Goal: Check status: Check status

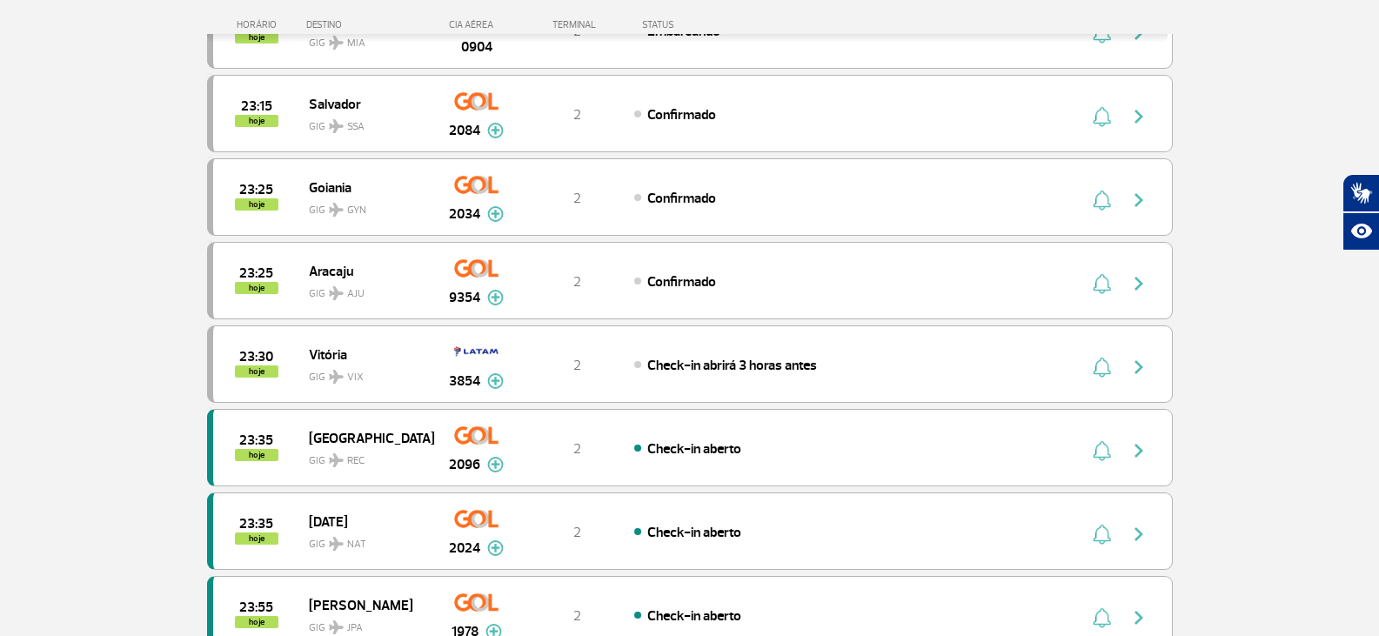
scroll to position [1305, 0]
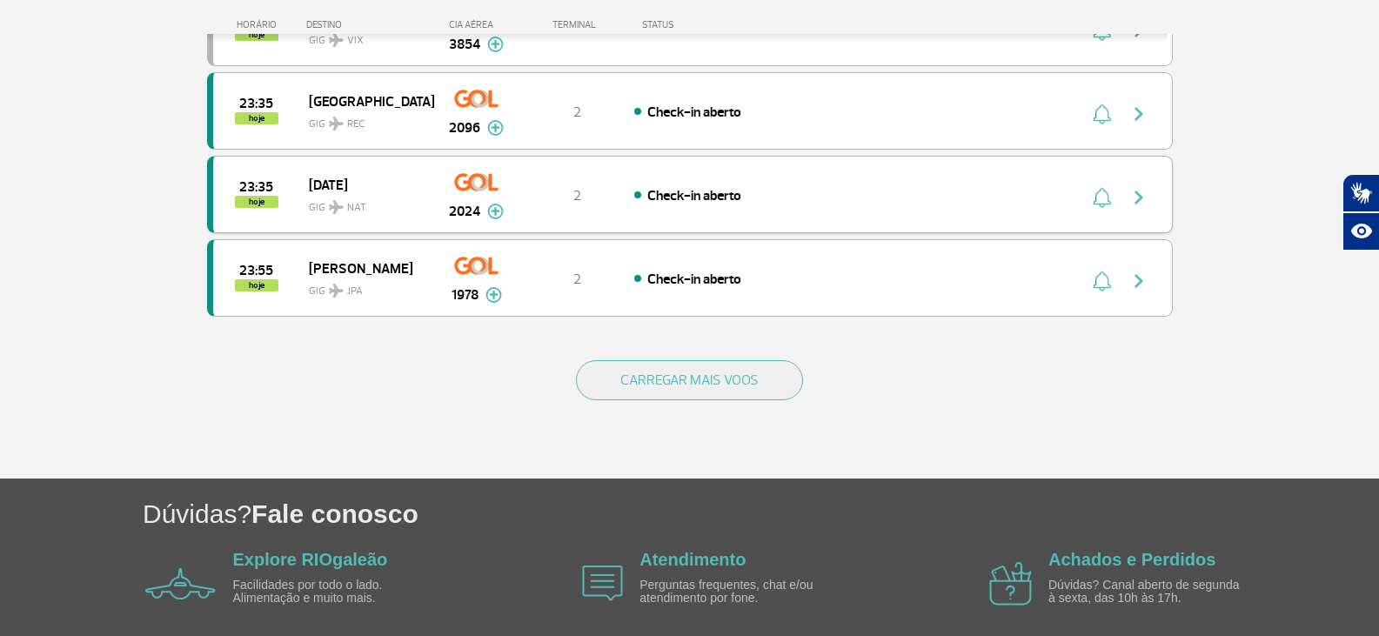
scroll to position [1653, 0]
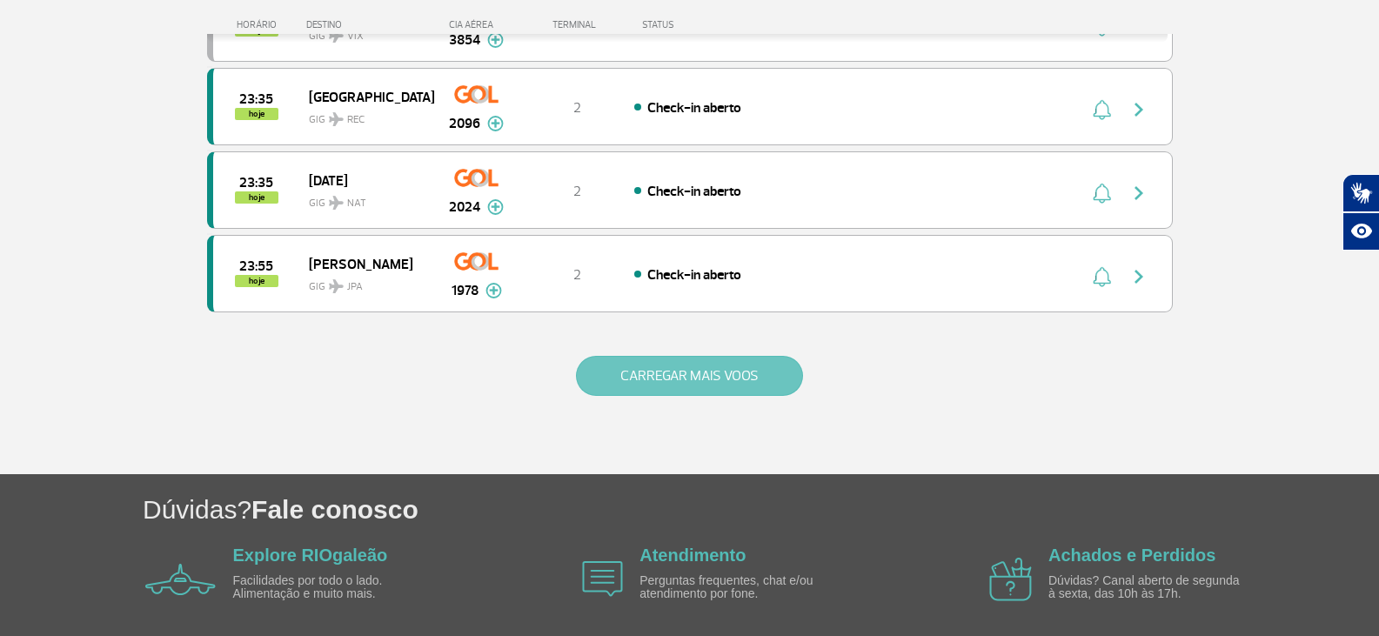
click at [679, 360] on button "CARREGAR MAIS VOOS" at bounding box center [689, 376] width 227 height 40
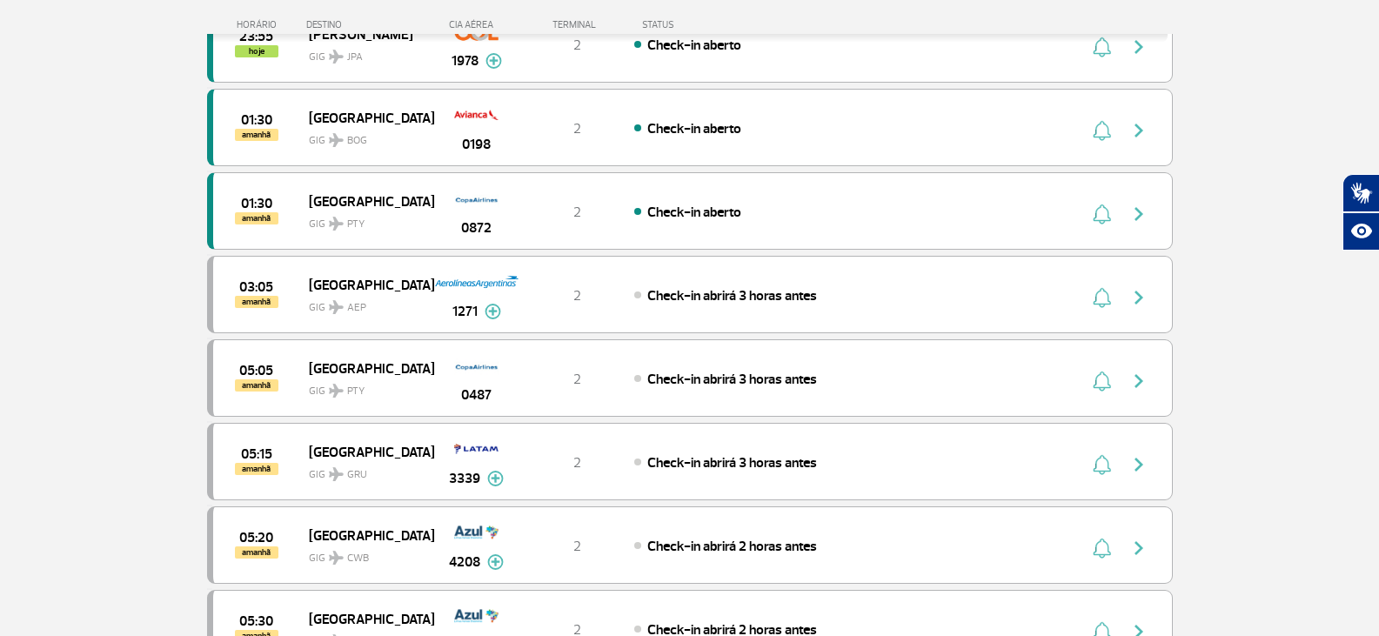
scroll to position [1914, 0]
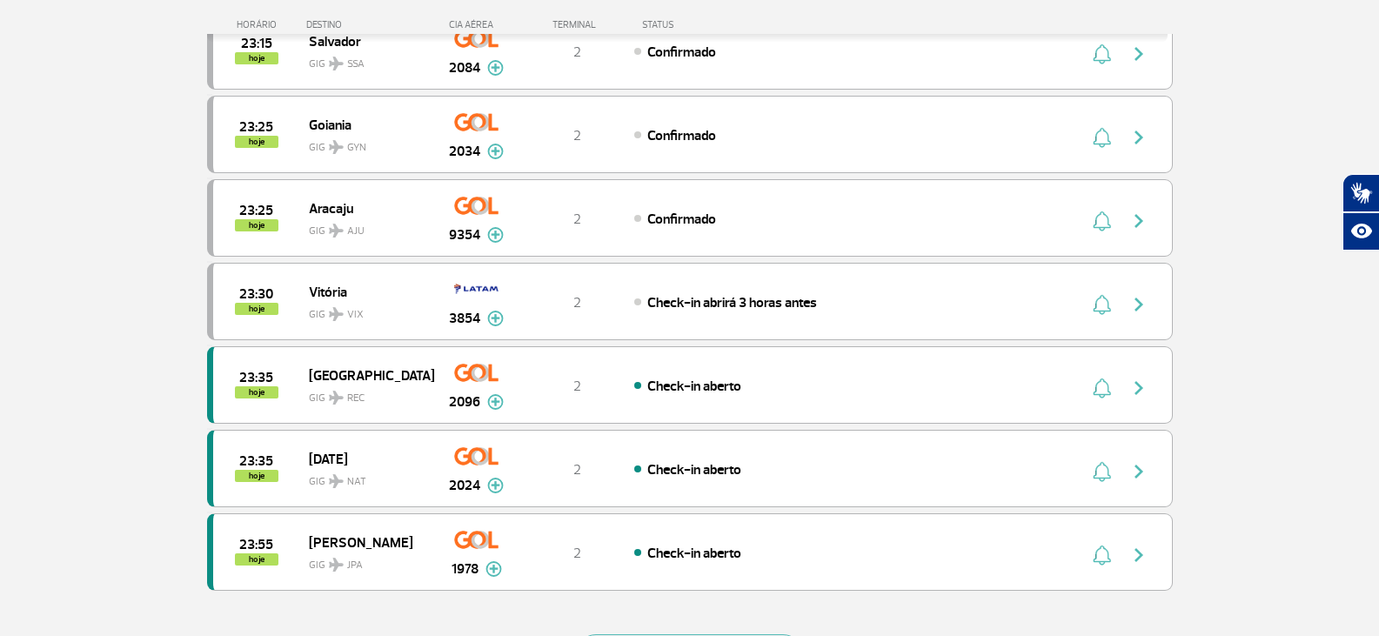
scroll to position [1653, 0]
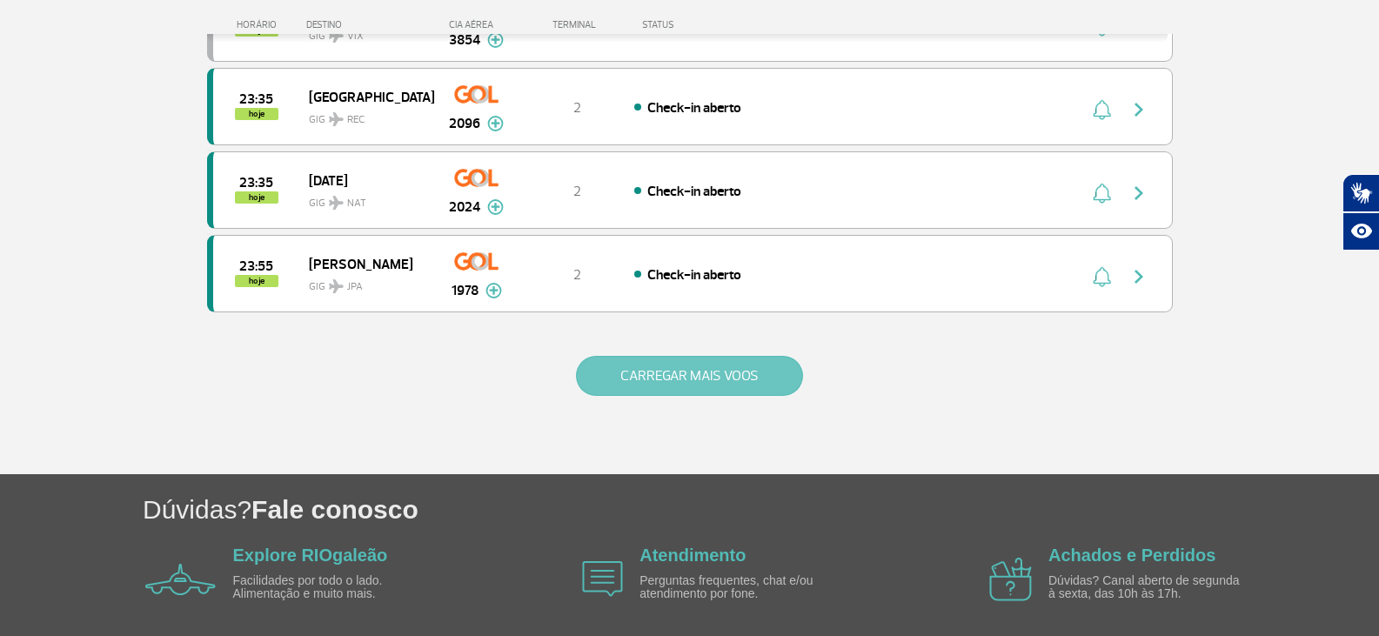
click at [767, 376] on button "CARREGAR MAIS VOOS" at bounding box center [689, 376] width 227 height 40
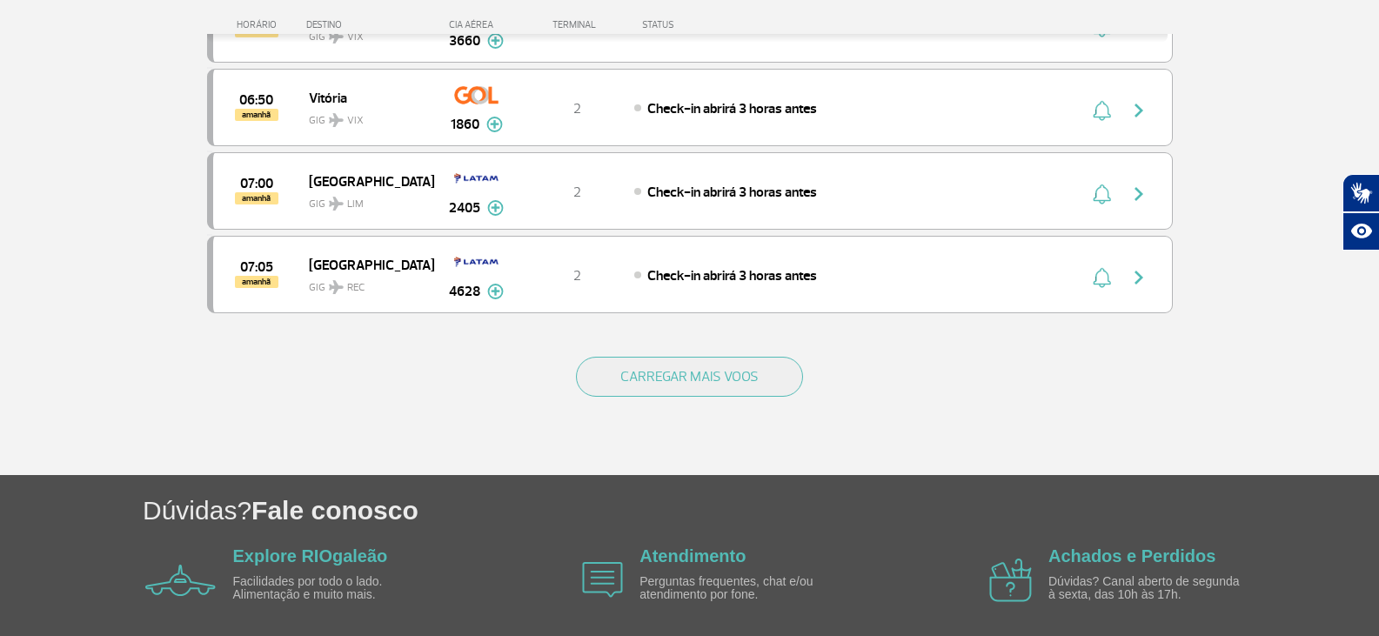
scroll to position [3391, 0]
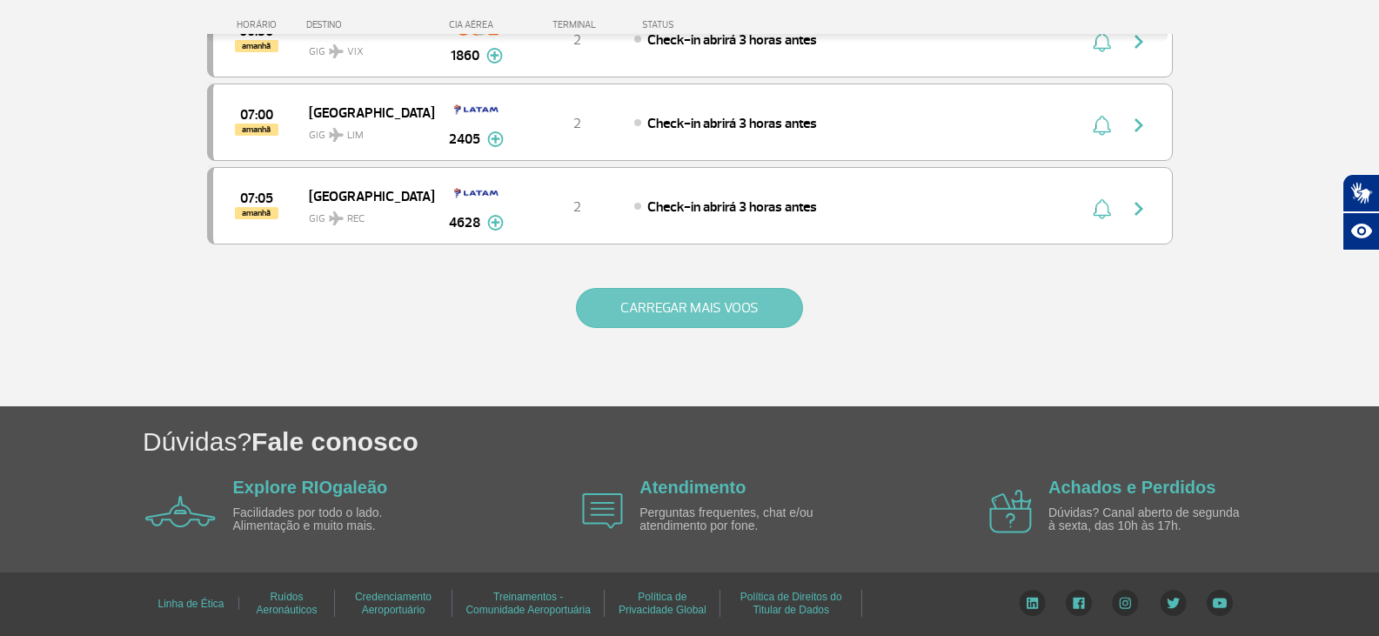
click at [675, 321] on button "CARREGAR MAIS VOOS" at bounding box center [689, 308] width 227 height 40
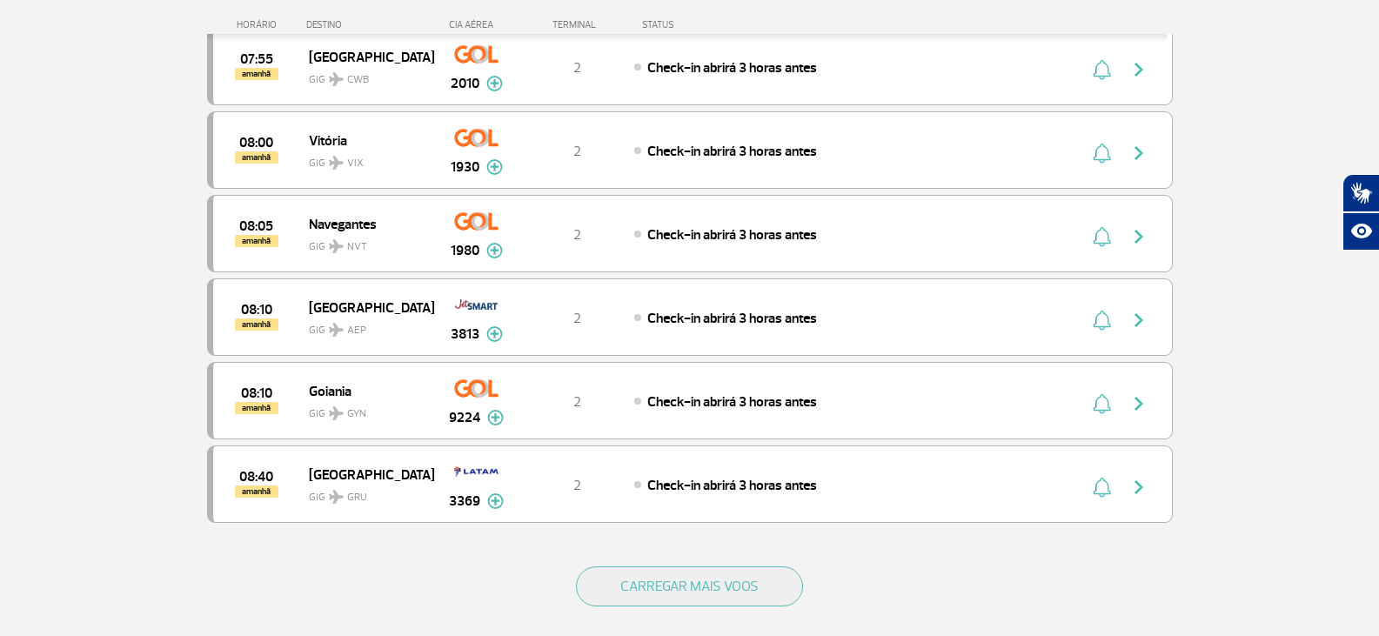
scroll to position [4870, 0]
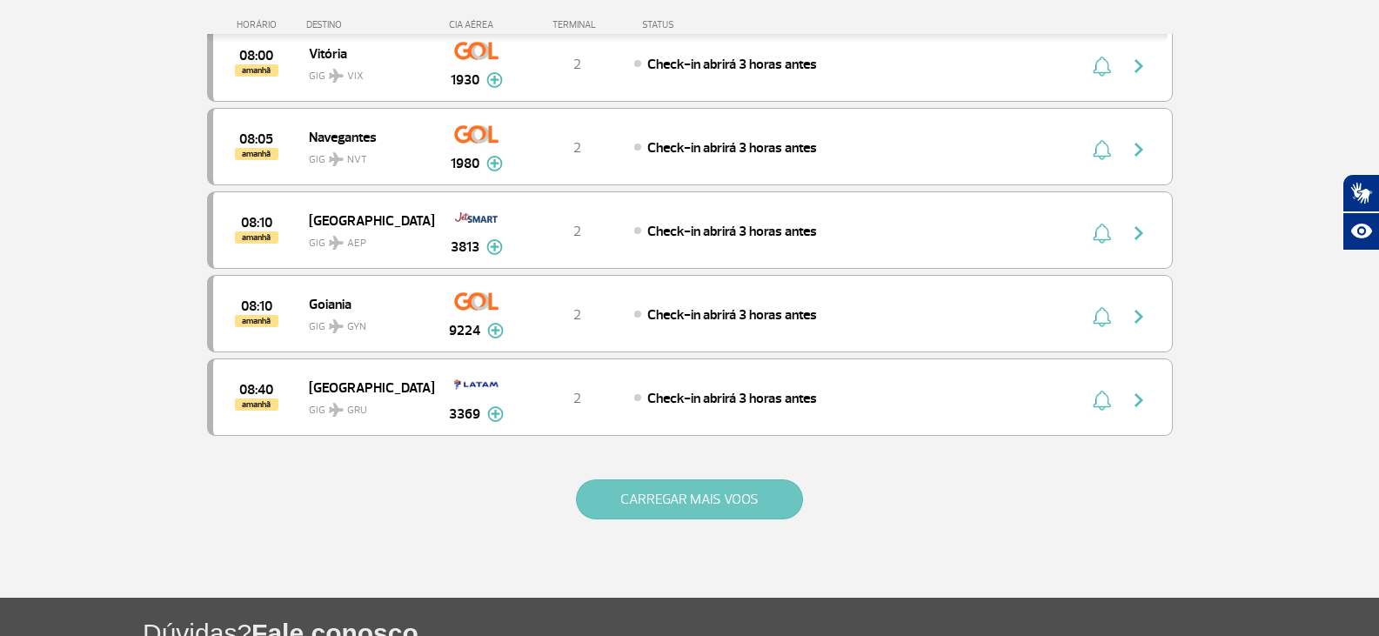
click at [620, 499] on button "CARREGAR MAIS VOOS" at bounding box center [689, 499] width 227 height 40
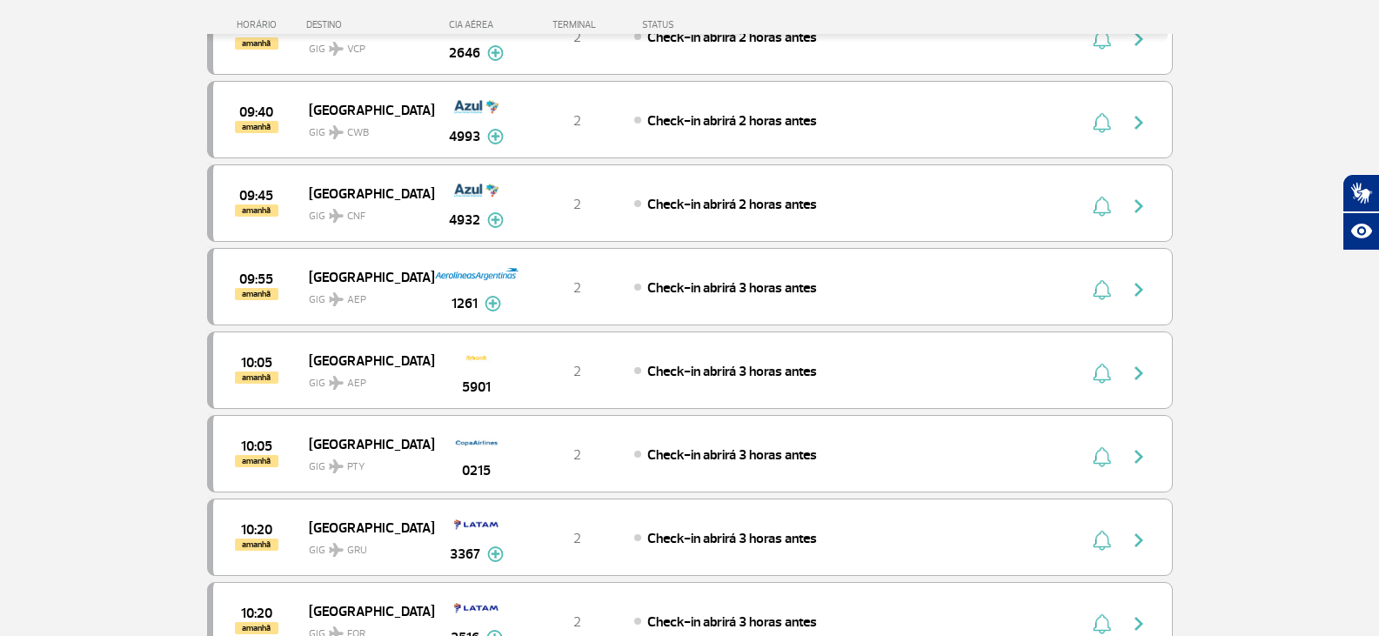
scroll to position [5827, 0]
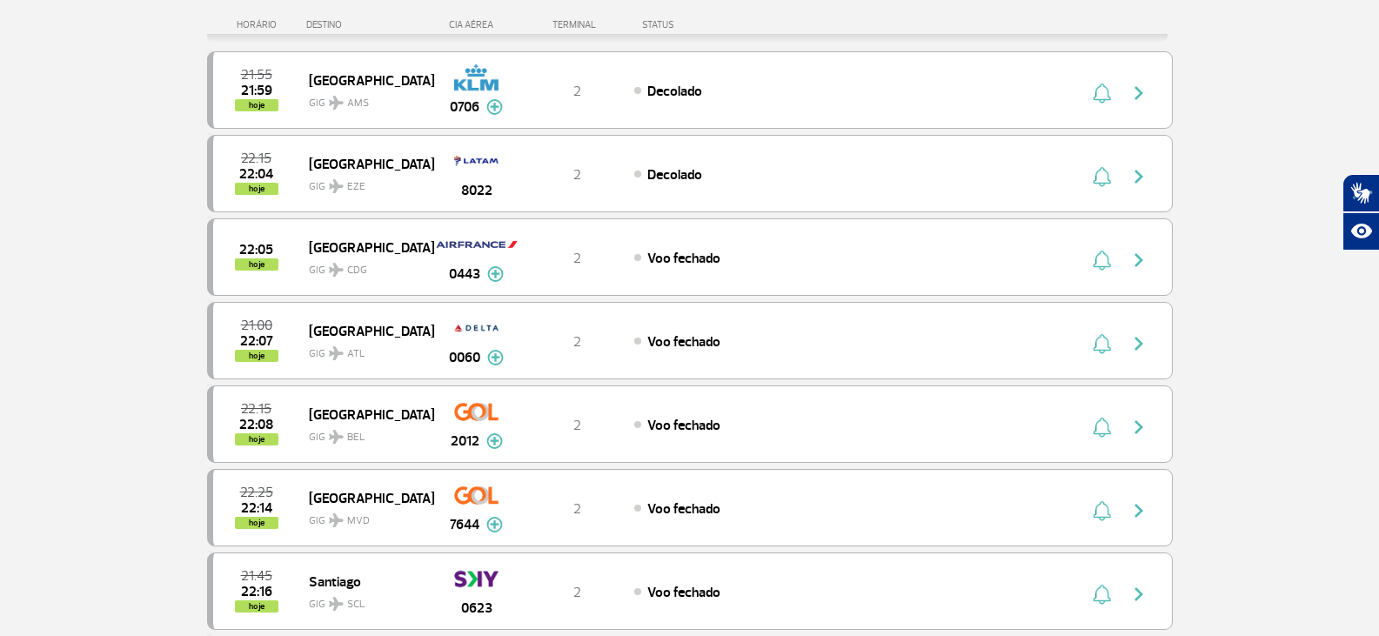
scroll to position [248, 0]
